Goal: Information Seeking & Learning: Find specific fact

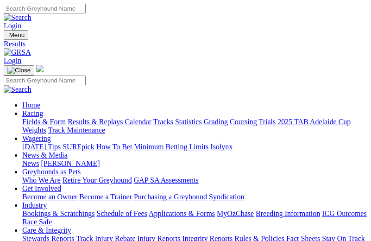
type input "Yesterday, 2 Oct 2025"
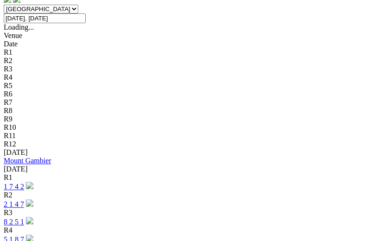
scroll to position [296, 0]
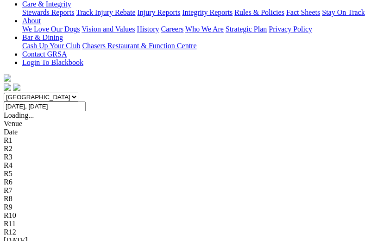
scroll to position [259, 0]
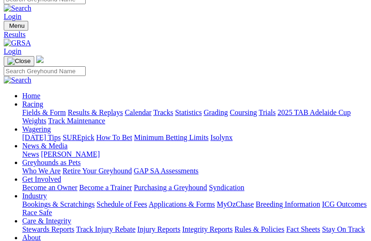
scroll to position [0, 0]
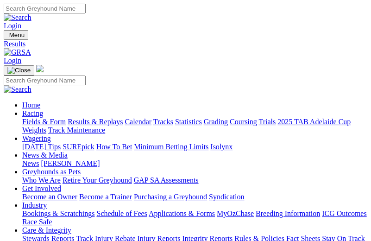
click at [175, 40] on div "Results" at bounding box center [186, 44] width 364 height 8
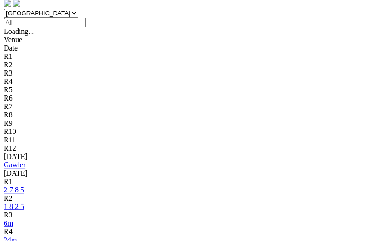
scroll to position [333, 0]
